Goal: Navigation & Orientation: Go to known website

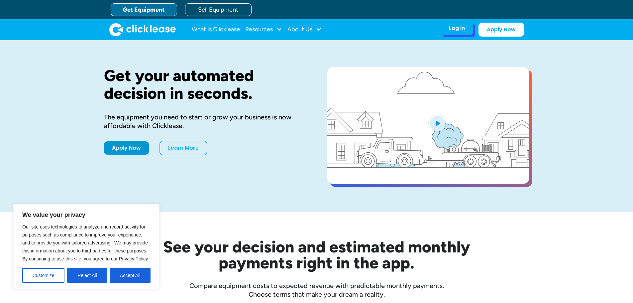
click at [466, 28] on div "Log In Account login I use Clicklease to get my equipment Partner Portal I offe…" at bounding box center [457, 28] width 33 height 14
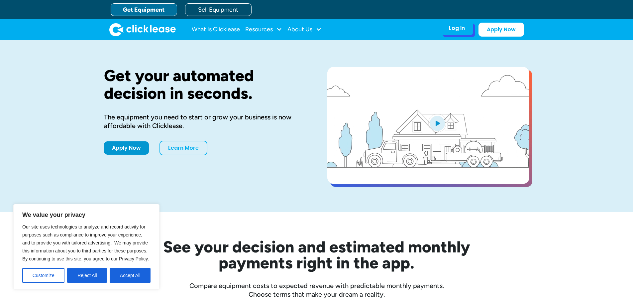
click at [457, 26] on div "Log In" at bounding box center [457, 28] width 16 height 7
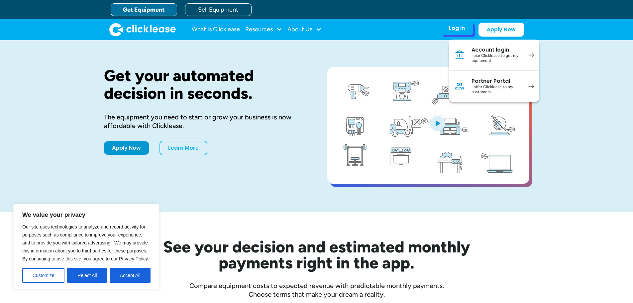
click at [503, 56] on div "I use Clicklease to get my equipment" at bounding box center [497, 58] width 50 height 10
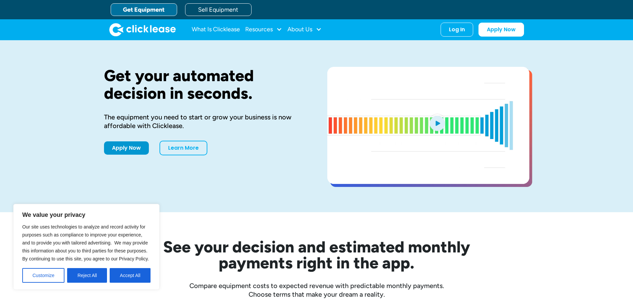
click at [461, 30] on div "Log In" at bounding box center [457, 29] width 16 height 7
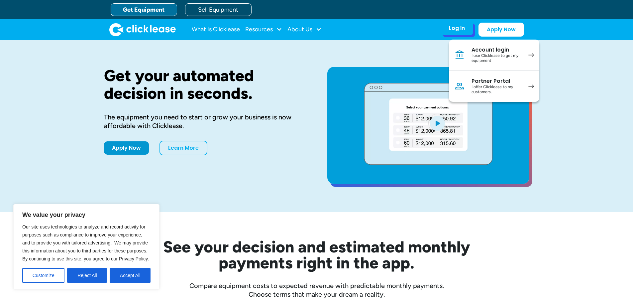
click at [481, 89] on div "I offer Clicklease to my customers." at bounding box center [497, 89] width 50 height 10
